Goal: Task Accomplishment & Management: Manage account settings

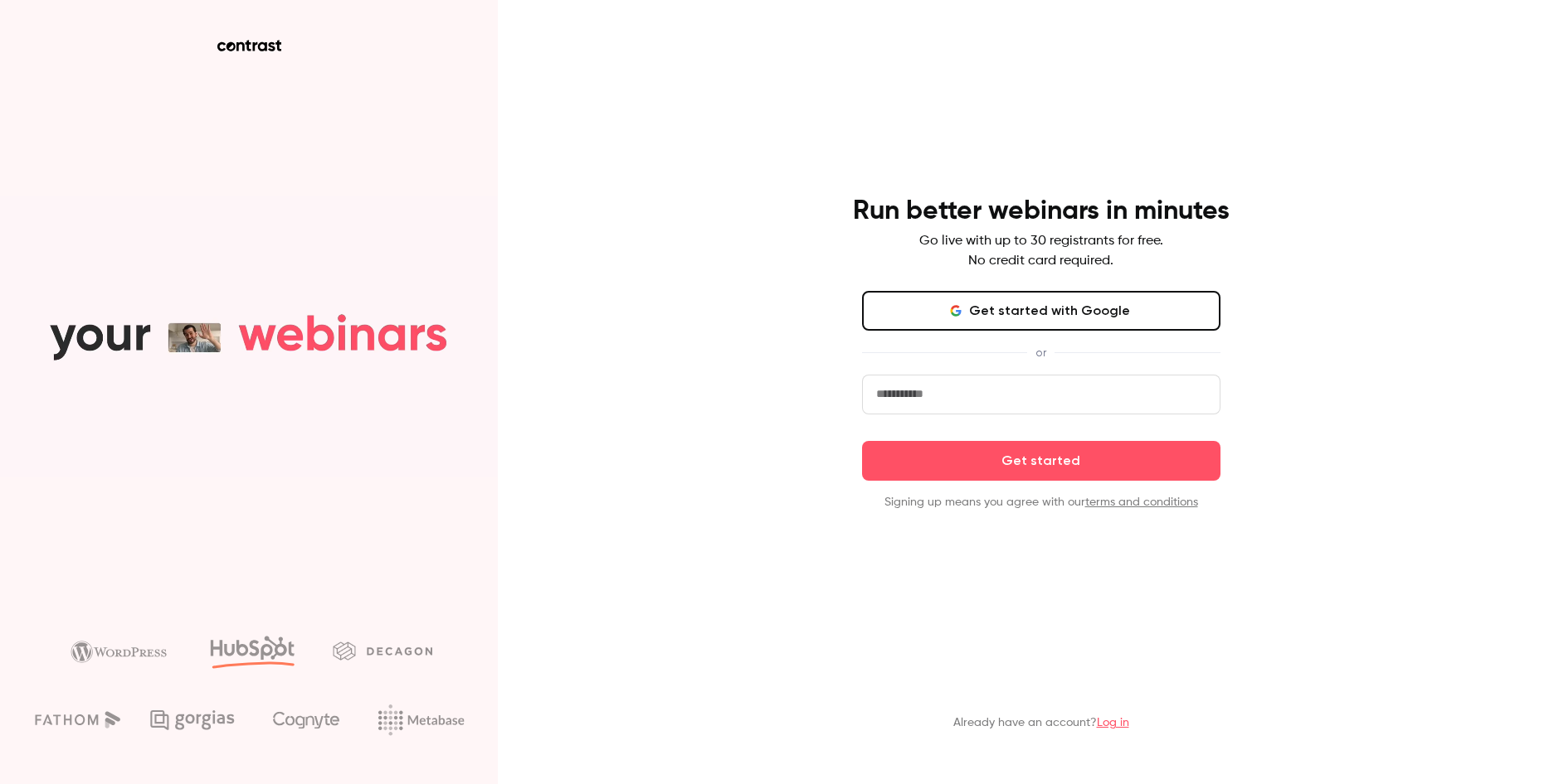
click at [1120, 722] on link "Log in" at bounding box center [1113, 723] width 33 height 12
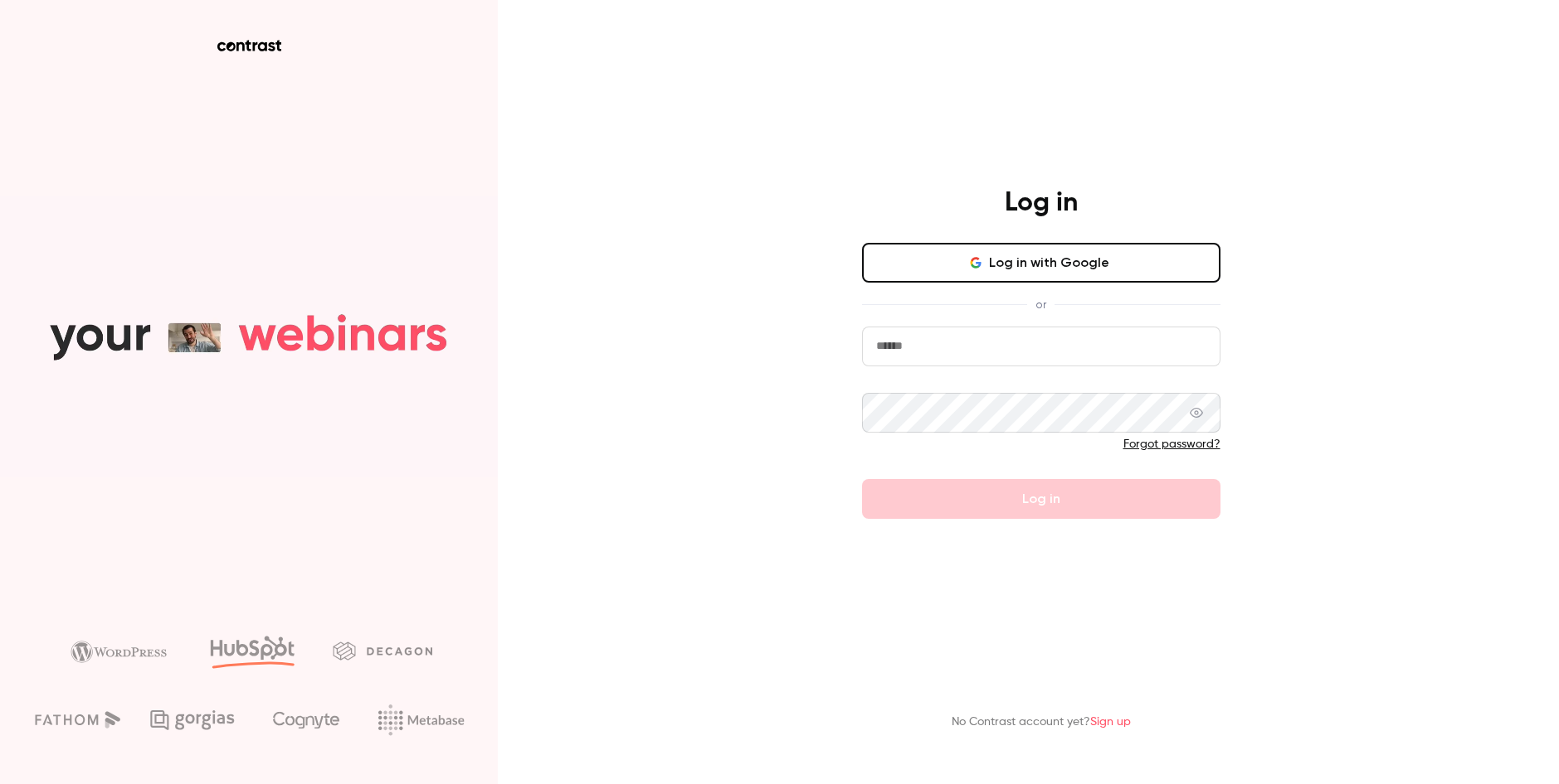
click at [1027, 271] on button "Log in with Google" at bounding box center [1042, 263] width 359 height 39
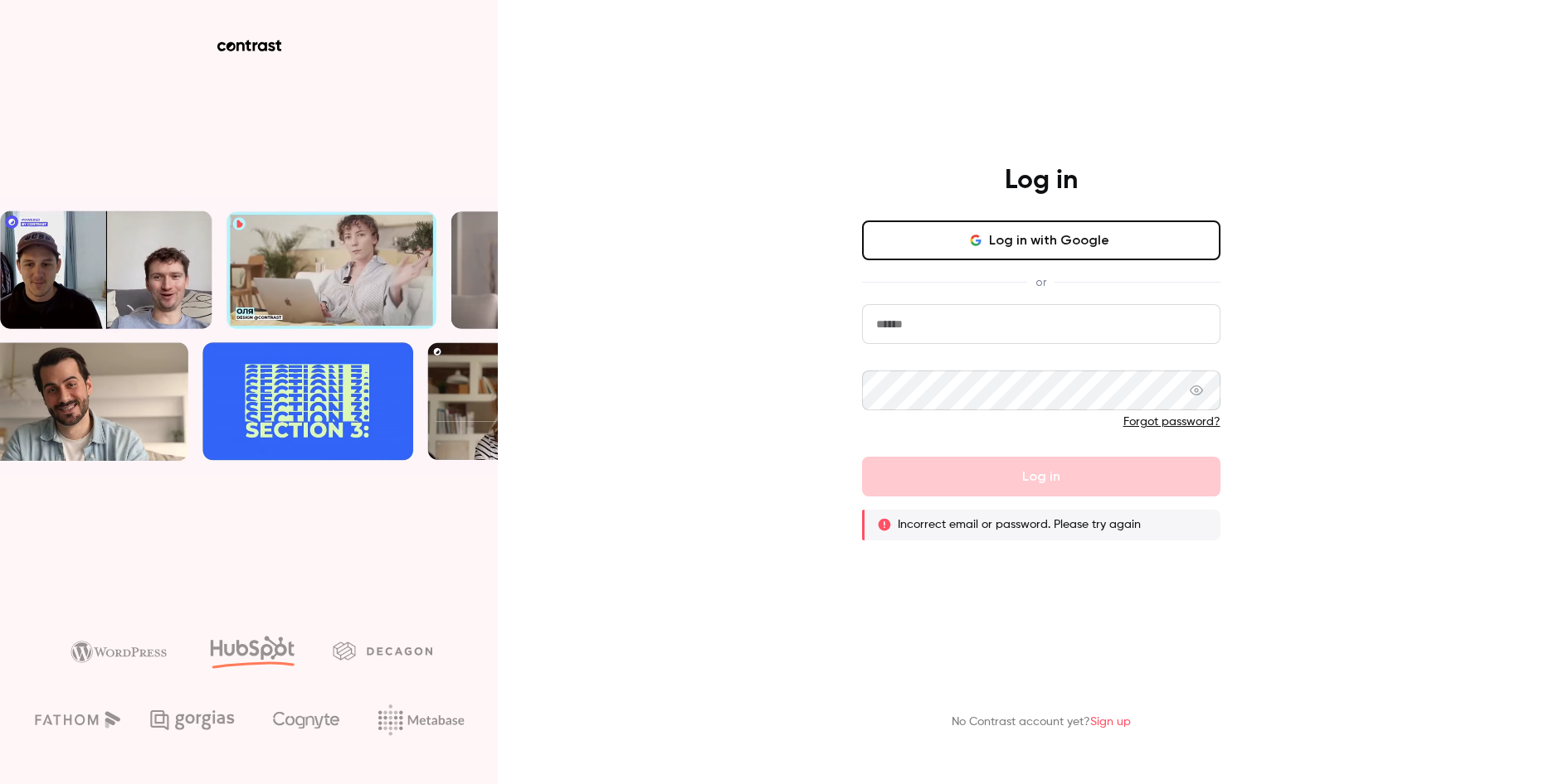
click at [1012, 328] on input "email" at bounding box center [1042, 324] width 359 height 39
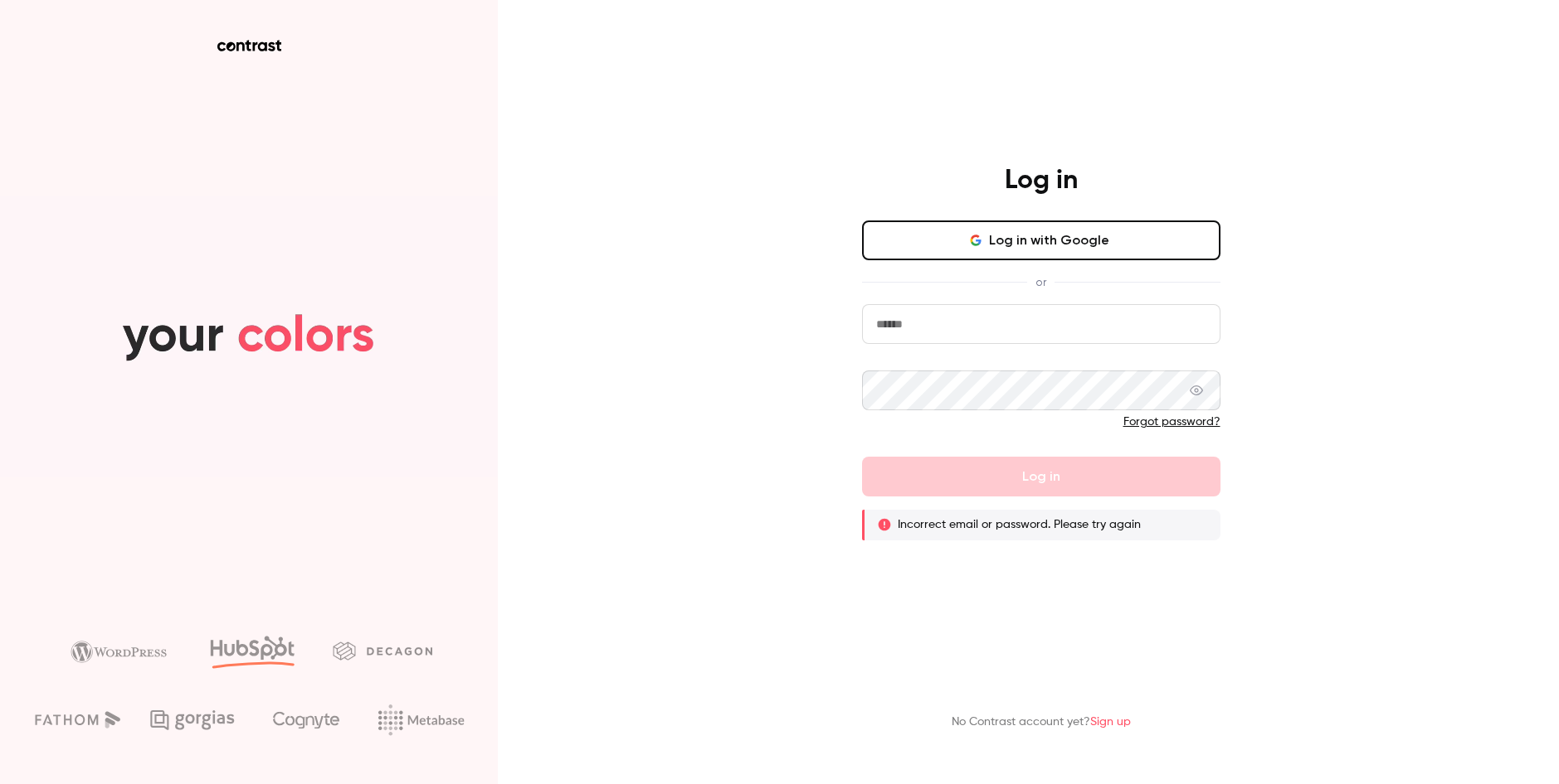
click at [0, 783] on com-1password-button at bounding box center [0, 784] width 0 height 0
type input "**********"
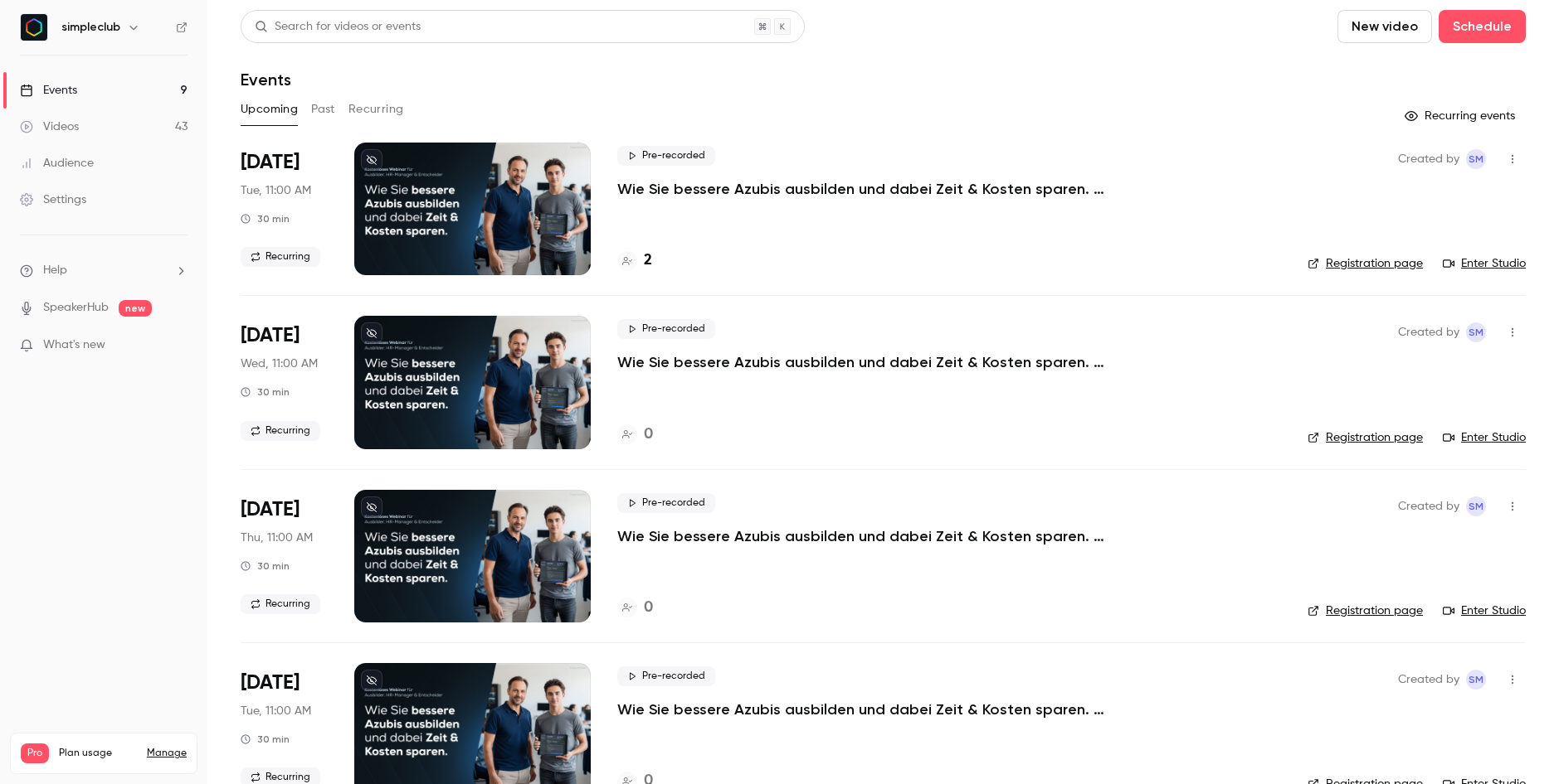
click at [719, 182] on p "Wie Sie bessere Azubis ausbilden und dabei Zeit & Kosten sparen. (Dienstag, 11:…" at bounding box center [865, 189] width 498 height 20
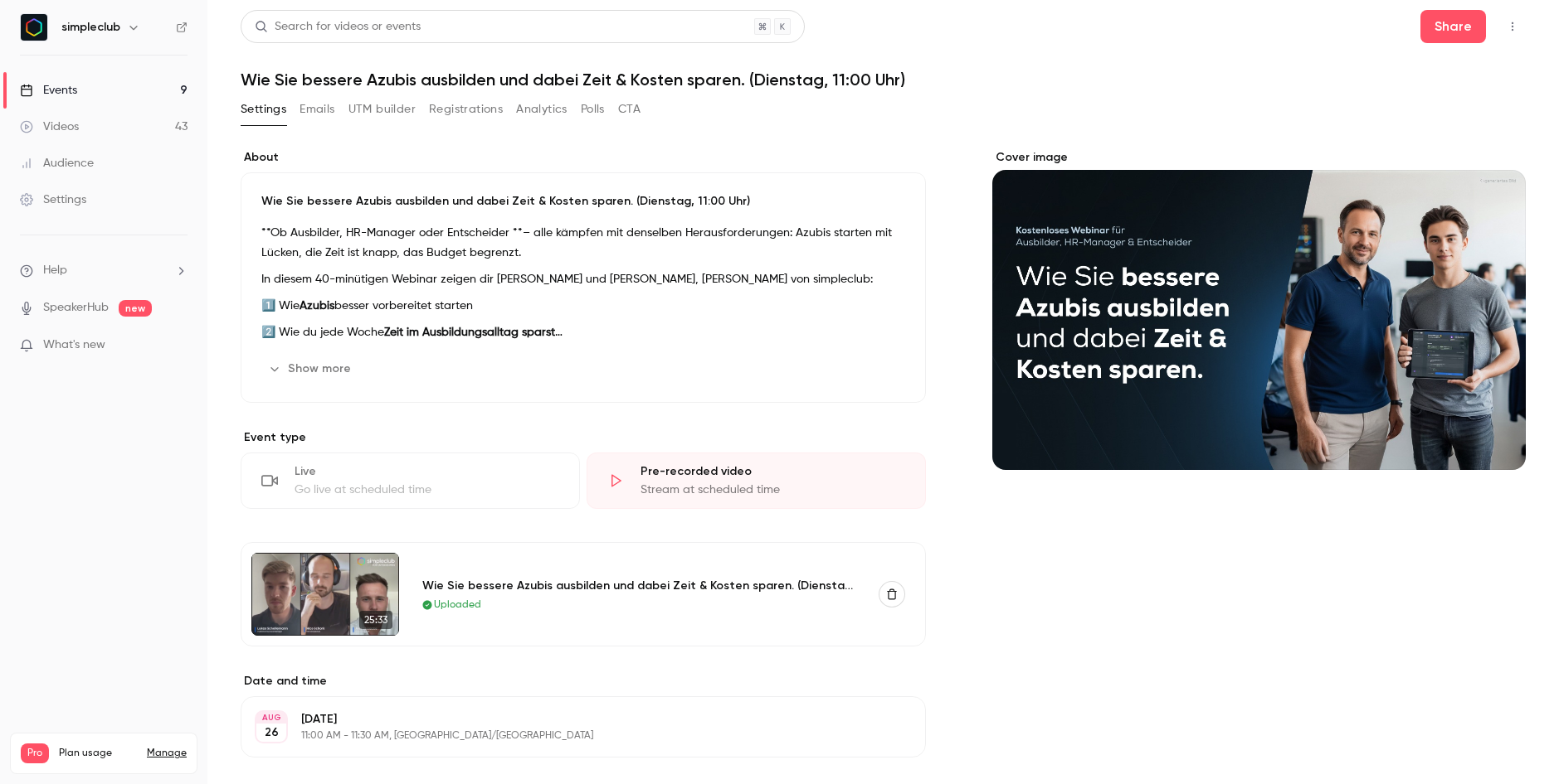
click at [527, 114] on button "Analytics" at bounding box center [542, 109] width 51 height 27
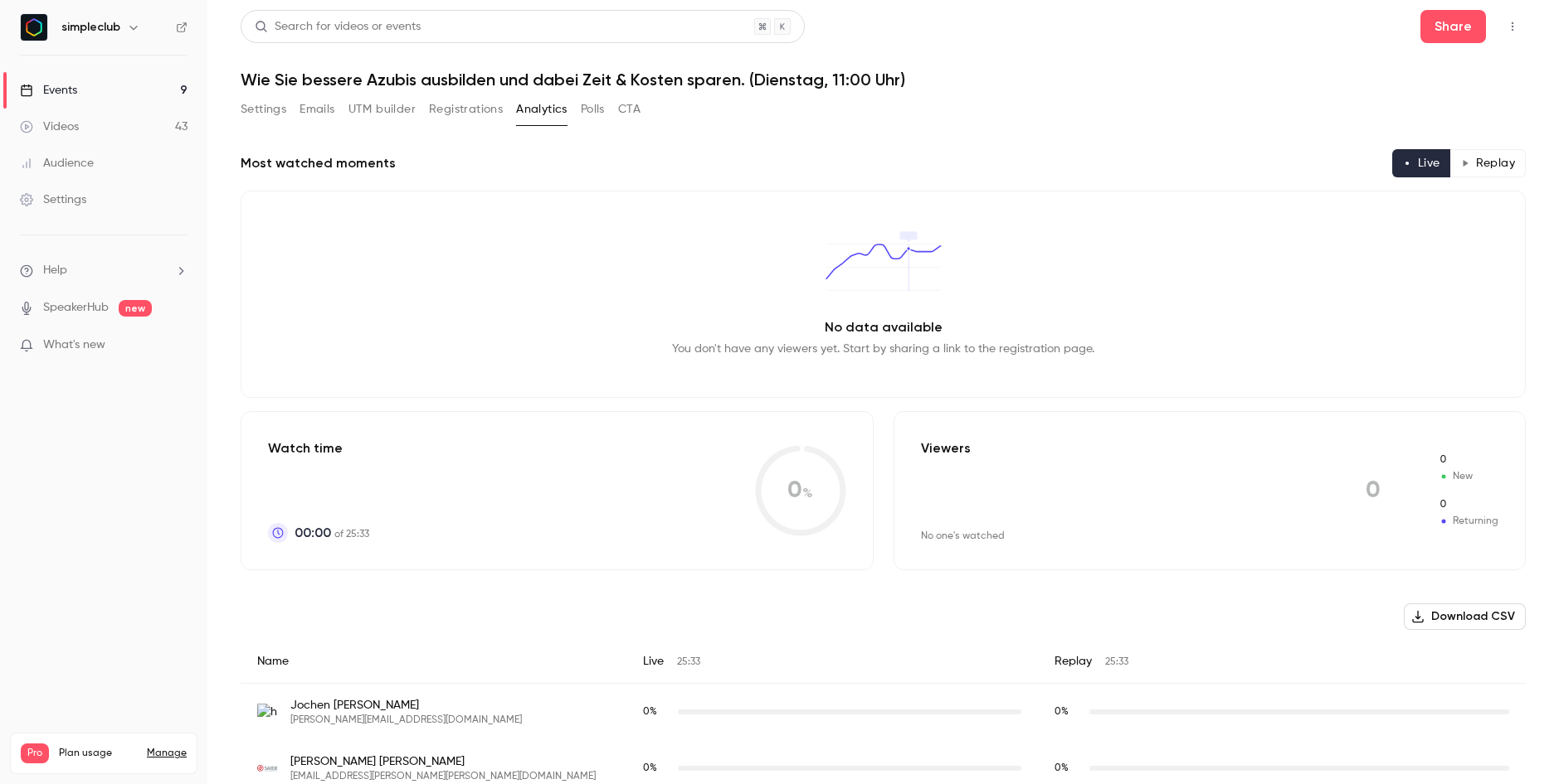
click at [441, 109] on button "Registrations" at bounding box center [465, 109] width 74 height 27
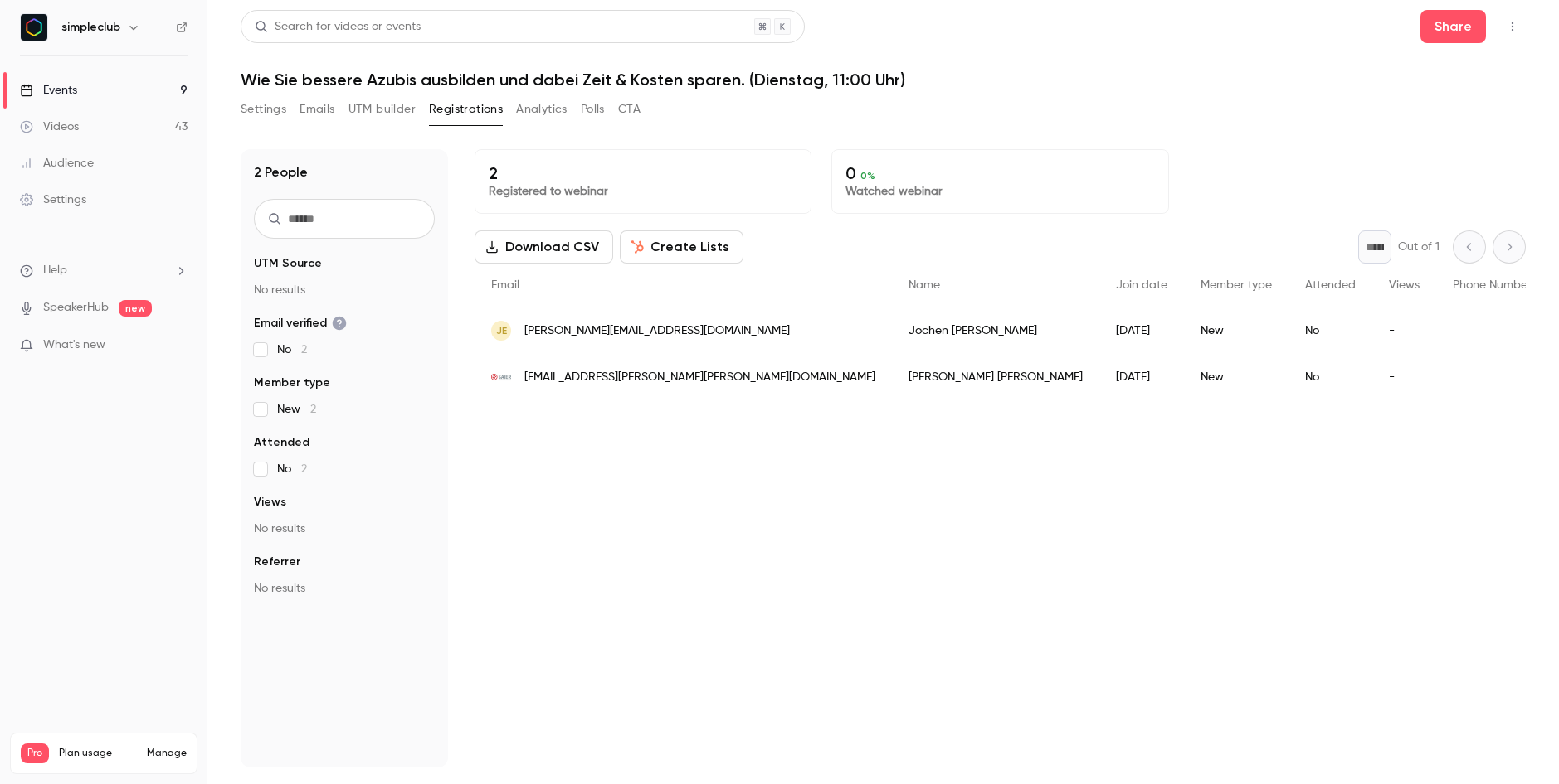
click at [79, 87] on link "Events 9" at bounding box center [103, 90] width 207 height 36
